Goal: Information Seeking & Learning: Learn about a topic

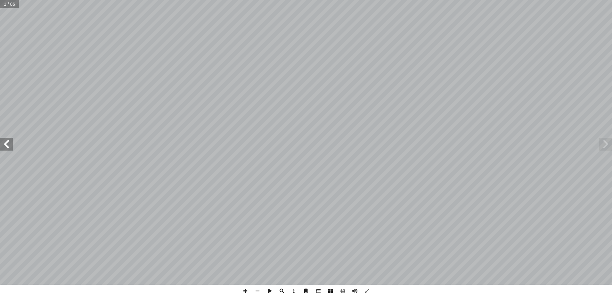
click at [8, 143] on span at bounding box center [6, 144] width 13 height 13
click at [9, 143] on span at bounding box center [6, 144] width 13 height 13
click at [9, 147] on span at bounding box center [6, 144] width 13 height 13
click at [6, 142] on span at bounding box center [6, 144] width 13 height 13
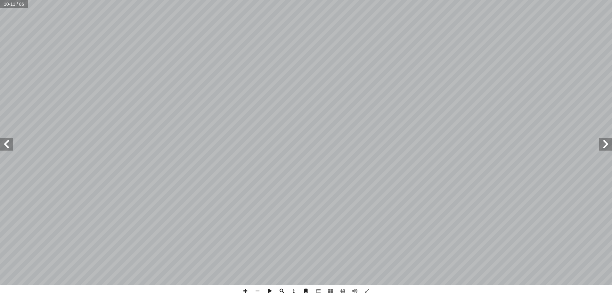
click at [606, 144] on span at bounding box center [606, 144] width 13 height 13
click at [6, 142] on span at bounding box center [6, 144] width 13 height 13
click at [7, 143] on span at bounding box center [6, 144] width 13 height 13
click at [8, 143] on span at bounding box center [6, 144] width 13 height 13
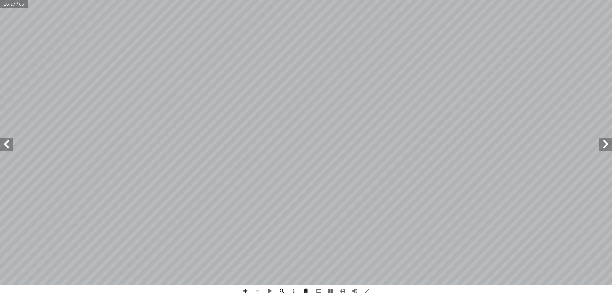
click at [606, 142] on span at bounding box center [606, 144] width 13 height 13
click at [605, 145] on span at bounding box center [606, 144] width 13 height 13
